Goal: Transaction & Acquisition: Purchase product/service

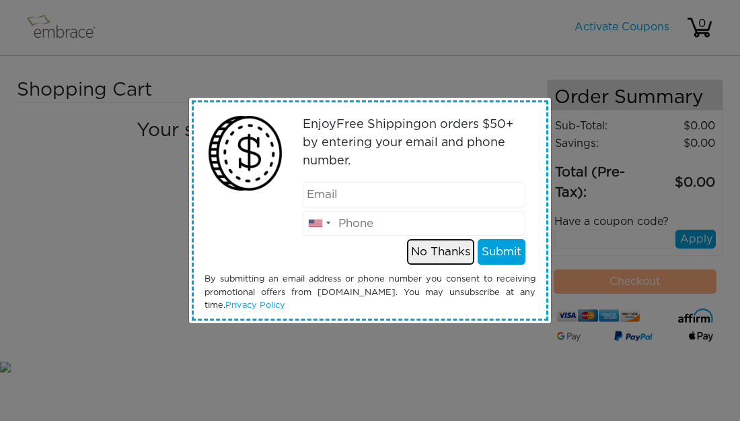
click at [439, 242] on button "No Thanks" at bounding box center [440, 252] width 67 height 26
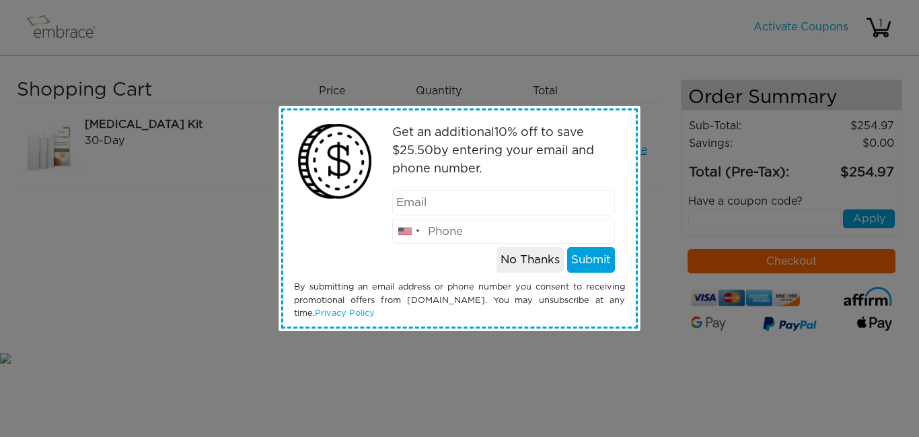
click at [468, 190] on input "email" at bounding box center [503, 203] width 223 height 26
type input "[EMAIL_ADDRESS][DOMAIN_NAME]"
click at [472, 226] on input "tel" at bounding box center [503, 232] width 223 height 26
click at [463, 219] on input "tel" at bounding box center [503, 232] width 223 height 26
type input "8304002151"
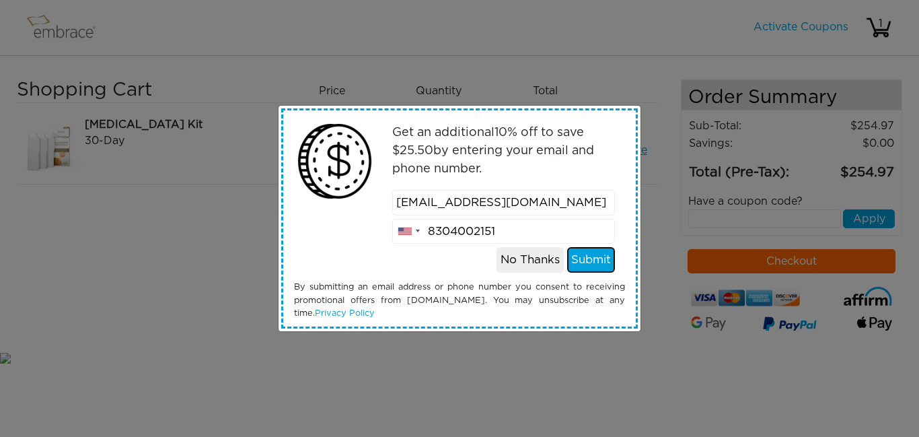
click at [606, 247] on button "Submit" at bounding box center [591, 260] width 48 height 26
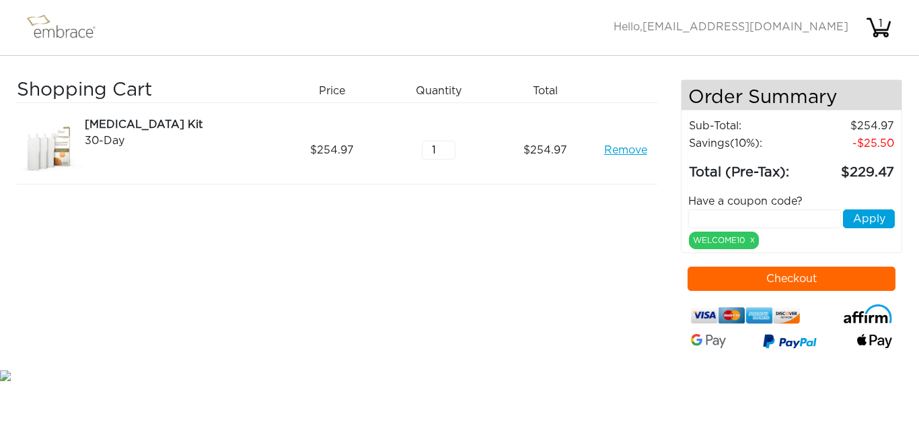
click at [55, 157] on img at bounding box center [50, 149] width 67 height 67
